Goal: Check status: Check status

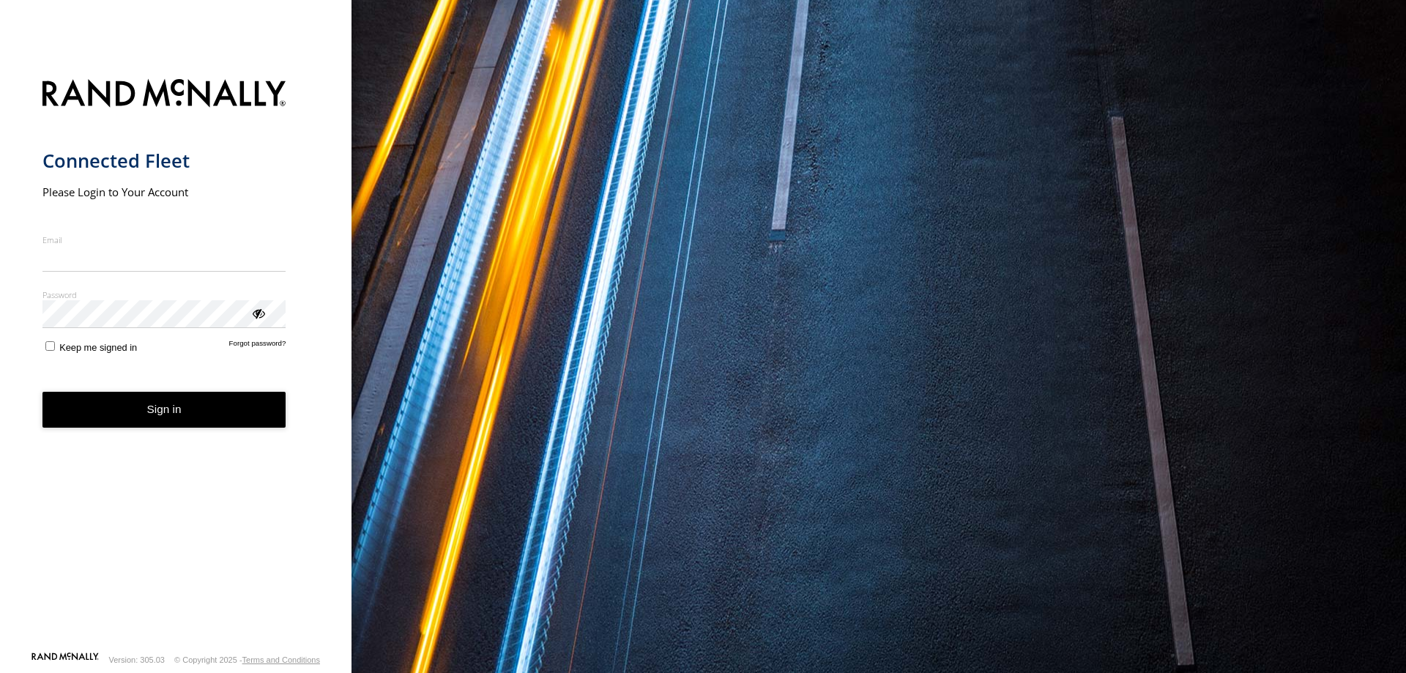
click at [135, 264] on input "Email" at bounding box center [164, 258] width 244 height 26
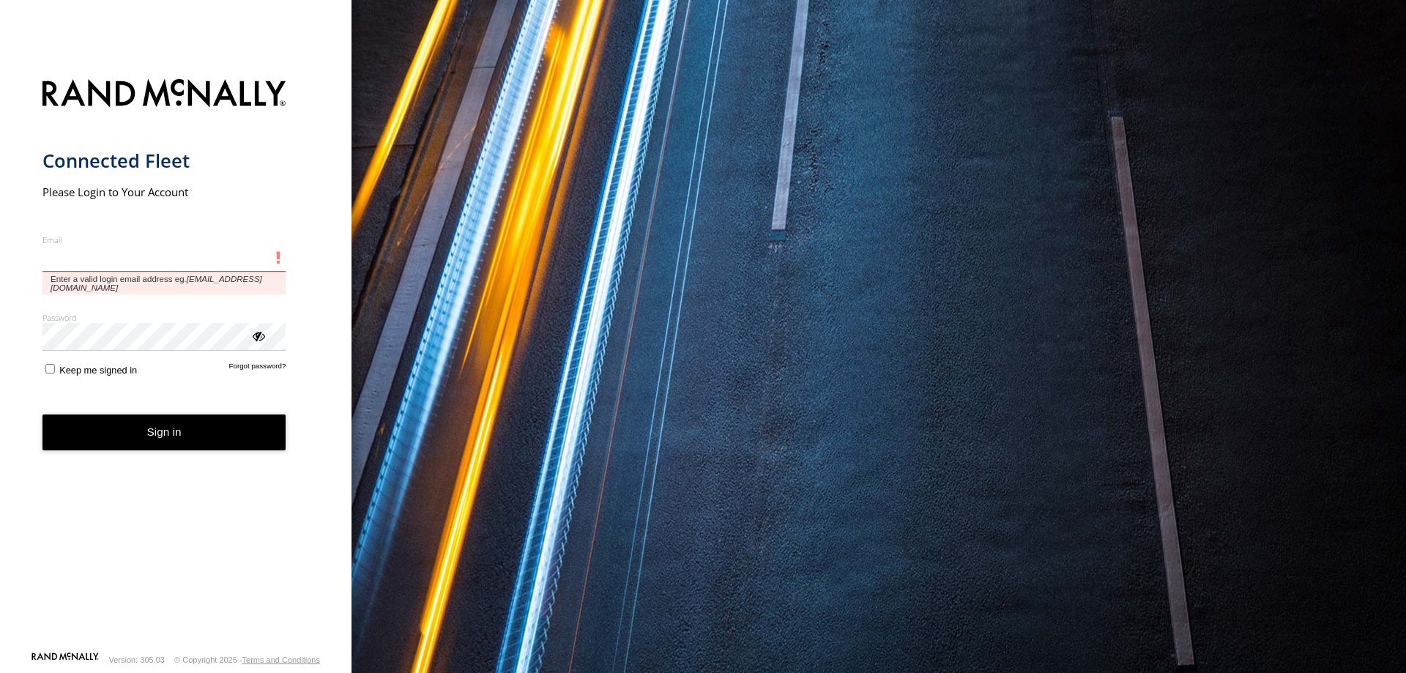
type input "**********"
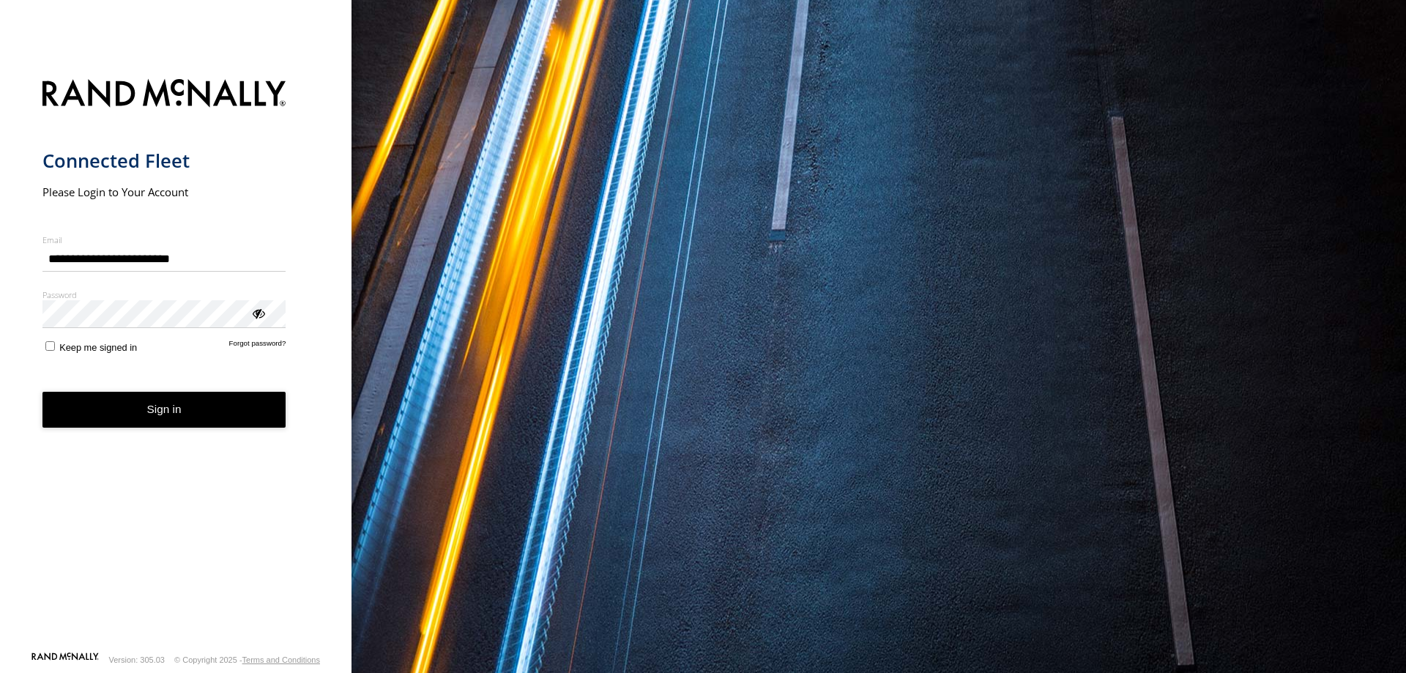
click at [223, 409] on button "Sign in" at bounding box center [164, 410] width 244 height 36
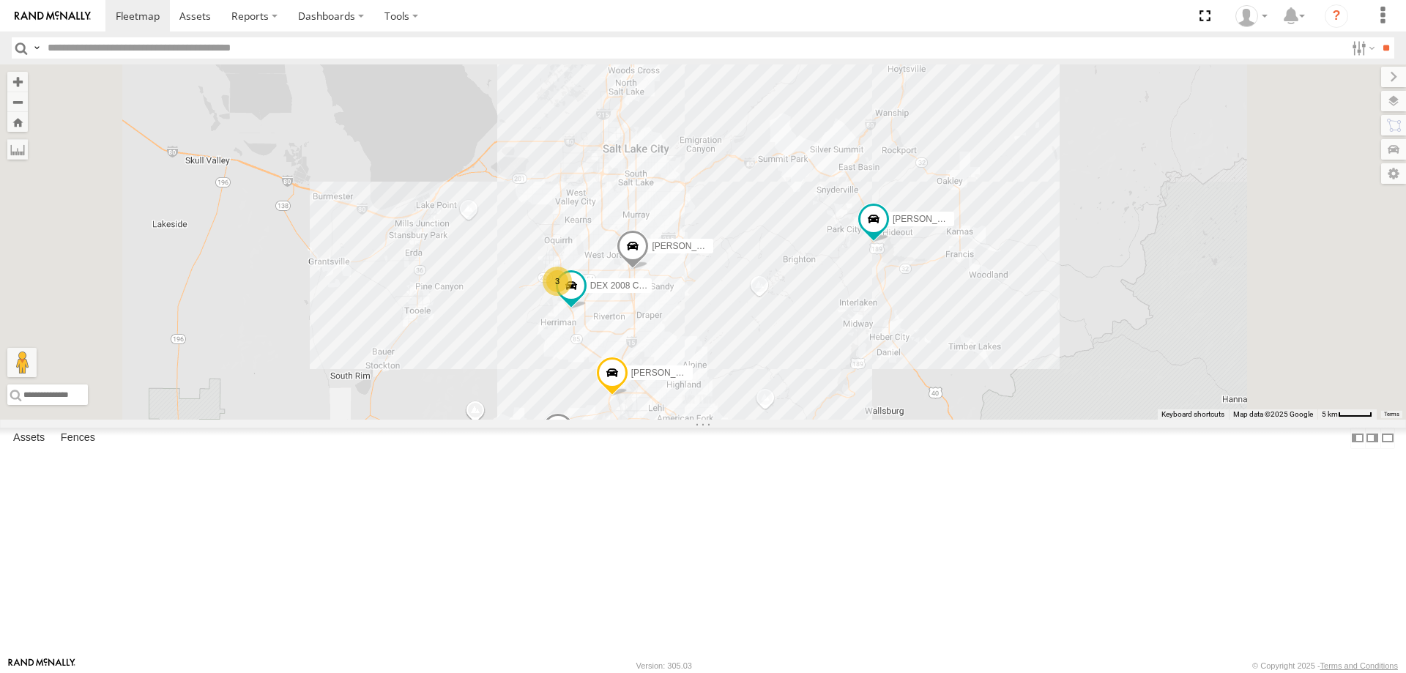
drag, startPoint x: 902, startPoint y: 302, endPoint x: 925, endPoint y: 368, distance: 70.6
click at [925, 368] on div "[PERSON_NAME] 2016 Chevy 3500 3 [PERSON_NAME] 2020 F350 GT2 [PERSON_NAME] 2017 …" at bounding box center [703, 241] width 1406 height 355
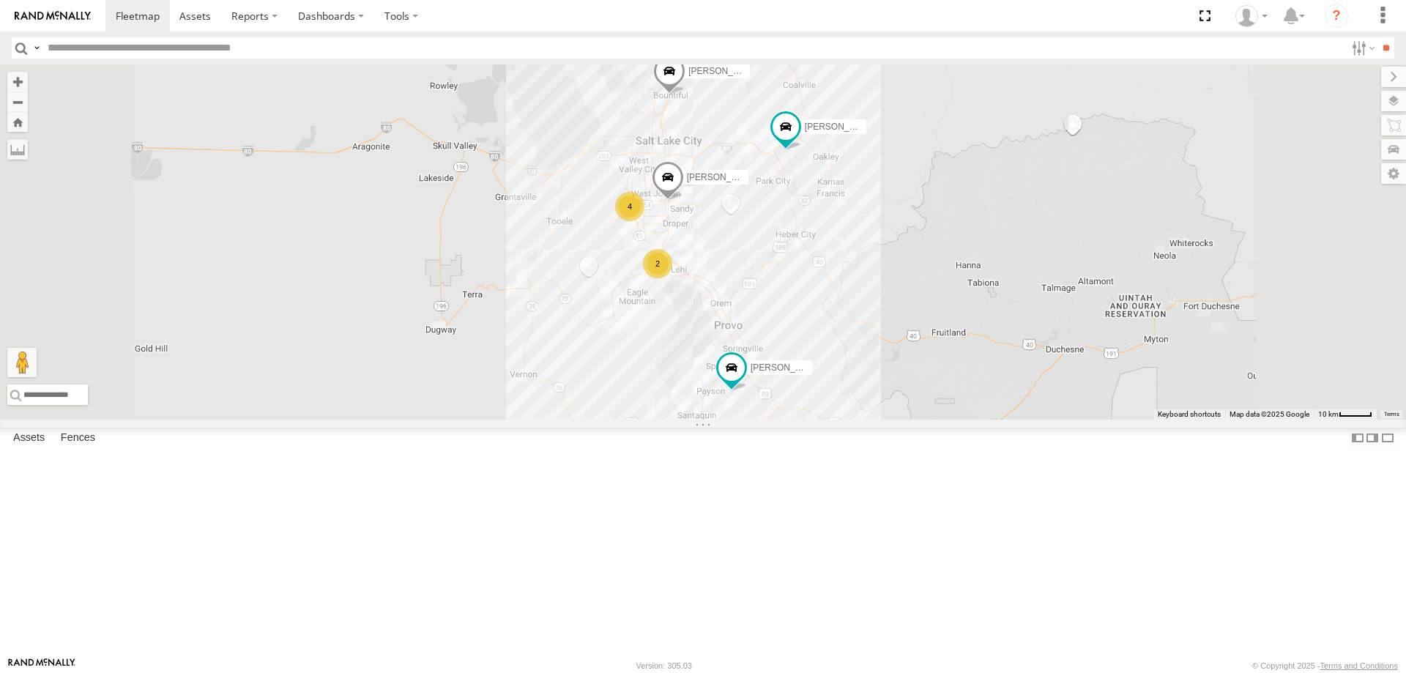
click at [898, 257] on div "4 [PERSON_NAME] 2020 F350 GT2 [PERSON_NAME] 2017 E350 GT1 2 [PERSON_NAME] 2017 …" at bounding box center [703, 241] width 1406 height 355
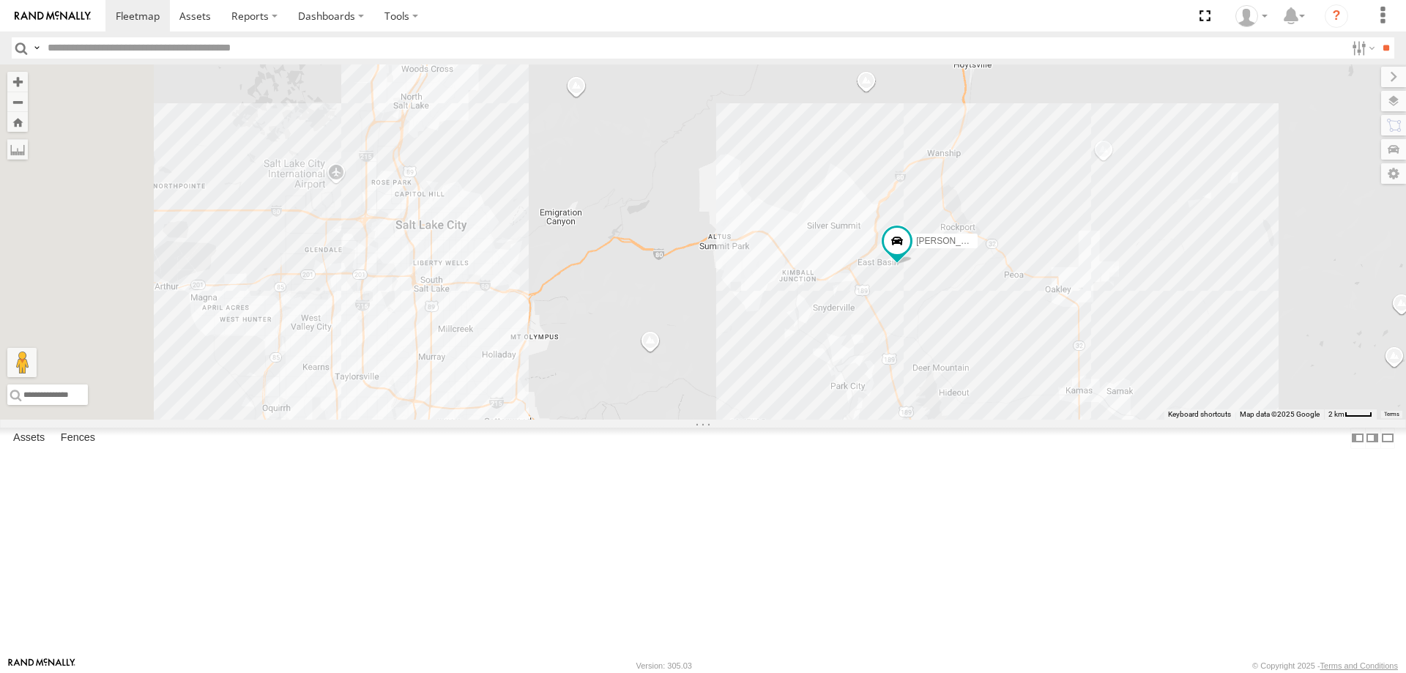
drag, startPoint x: 518, startPoint y: 348, endPoint x: 740, endPoint y: 223, distance: 254.8
click at [739, 223] on div "[PERSON_NAME] 2020 F350 GT2 [PERSON_NAME] 2017 E350 GT1 [PERSON_NAME] 2017 F150…" at bounding box center [703, 241] width 1406 height 355
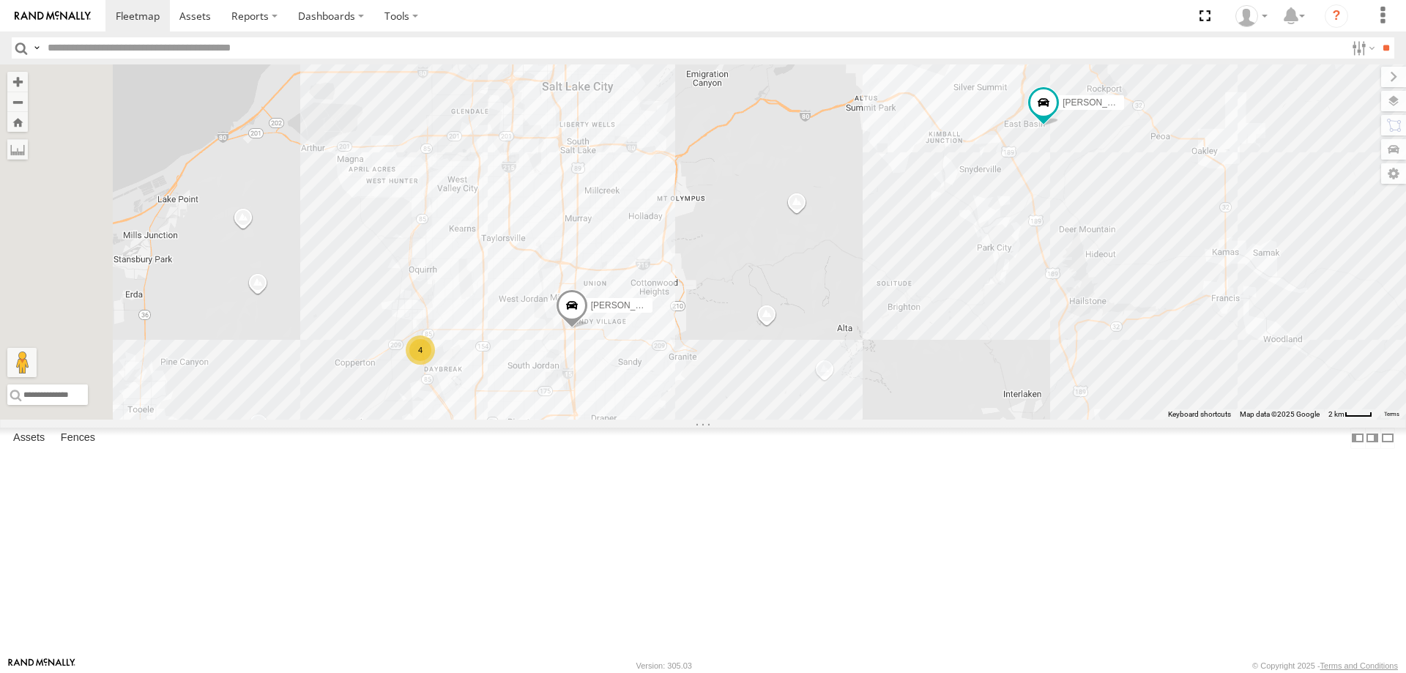
drag, startPoint x: 831, startPoint y: 489, endPoint x: 937, endPoint y: 380, distance: 151.8
click at [929, 390] on div "[PERSON_NAME] 2020 F350 GT2 [PERSON_NAME] 2017 E350 GT1 [PERSON_NAME] 2017 F150…" at bounding box center [703, 241] width 1406 height 355
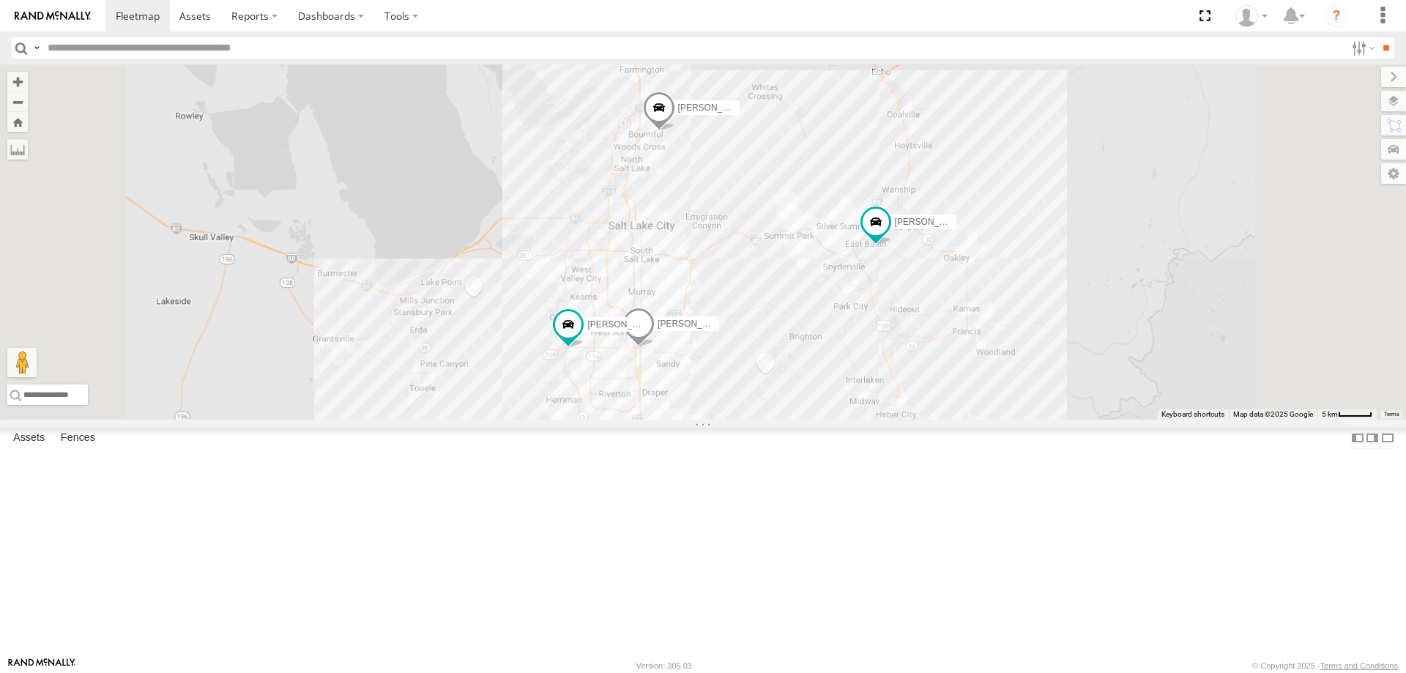
drag, startPoint x: 980, startPoint y: 408, endPoint x: 965, endPoint y: 344, distance: 65.5
click at [972, 361] on div "[PERSON_NAME] 2020 F350 GT2 [PERSON_NAME] 2017 E350 GT1 [PERSON_NAME] 2017 F150…" at bounding box center [703, 241] width 1406 height 355
